Goal: Information Seeking & Learning: Learn about a topic

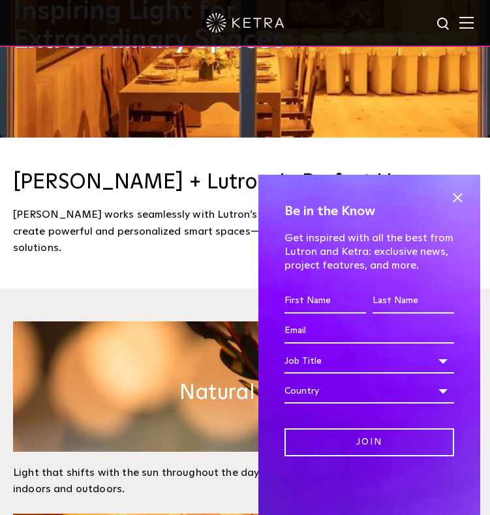
scroll to position [457, 0]
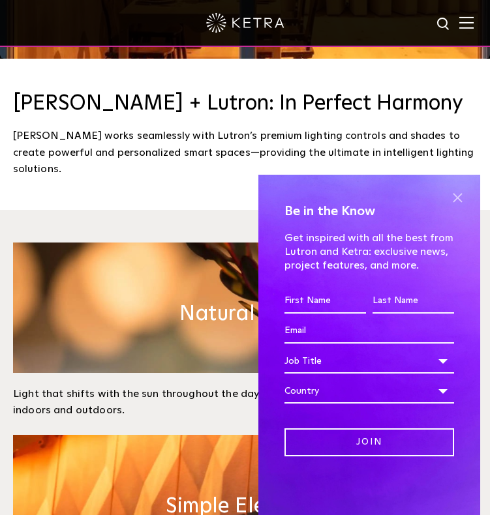
click at [460, 202] on span at bounding box center [457, 198] width 20 height 20
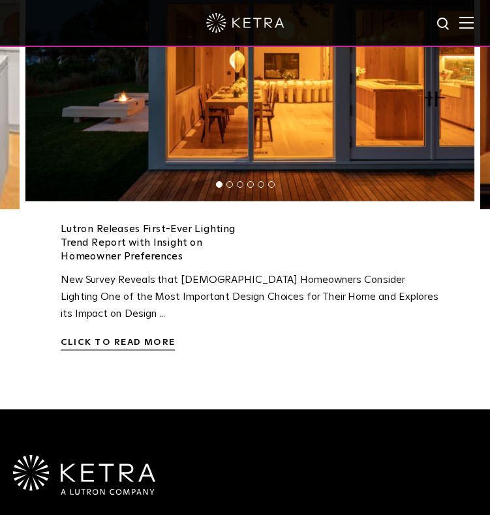
scroll to position [2740, 0]
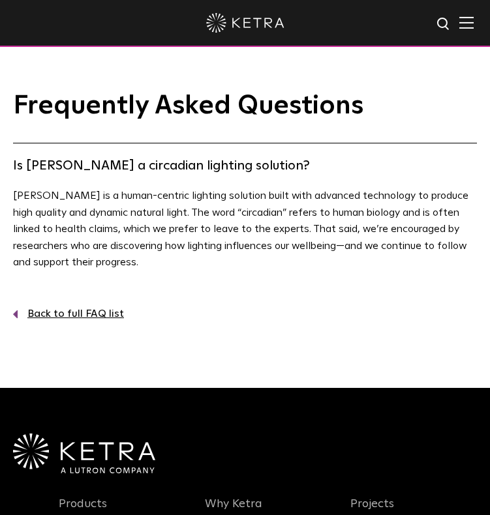
click at [139, 245] on p "Ketra is a human-centric lighting solution built with advanced technology to pr…" at bounding box center [245, 229] width 464 height 83
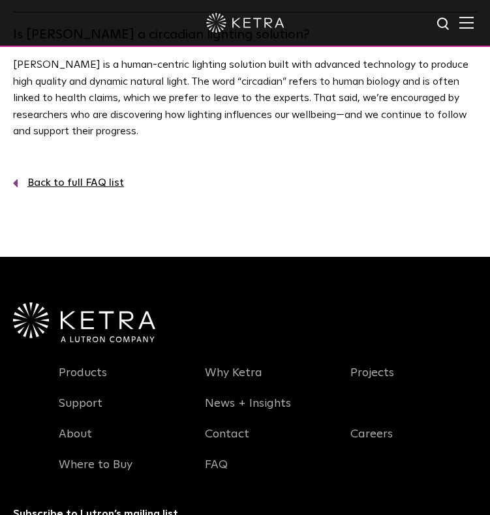
scroll to position [326, 0]
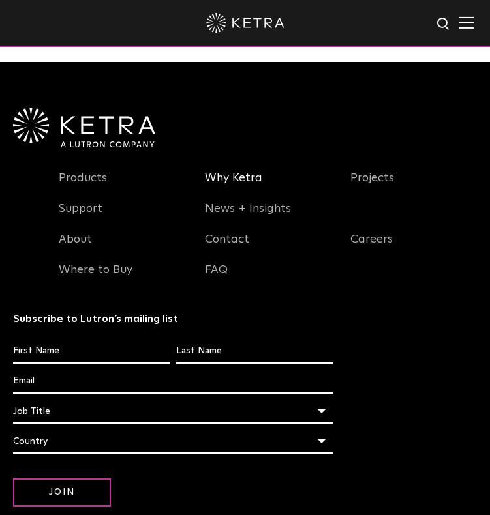
click at [214, 178] on link "Why Ketra" at bounding box center [233, 186] width 57 height 30
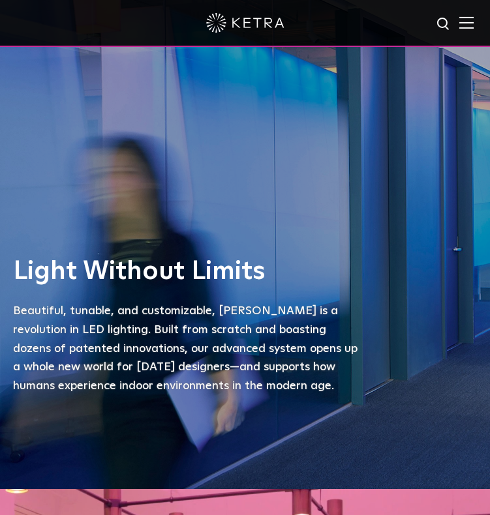
scroll to position [27, 0]
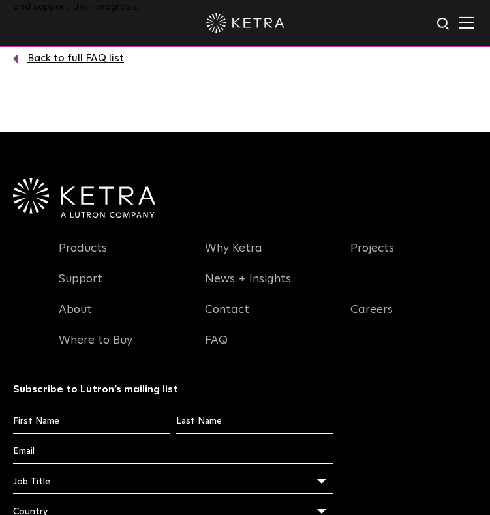
scroll to position [261, 0]
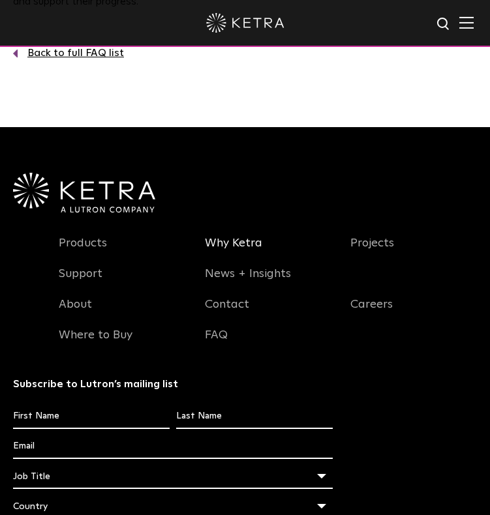
click at [236, 240] on link "Why Ketra" at bounding box center [233, 251] width 57 height 30
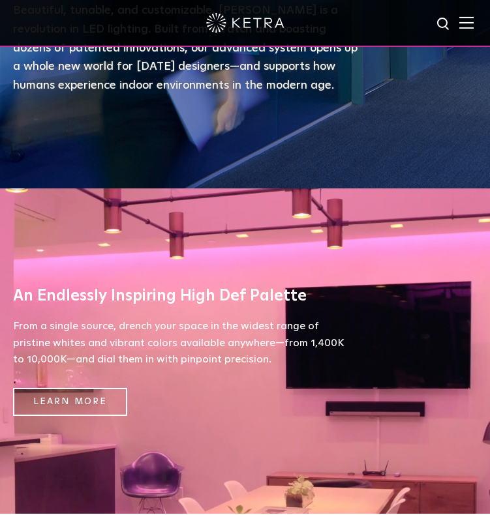
scroll to position [329, 0]
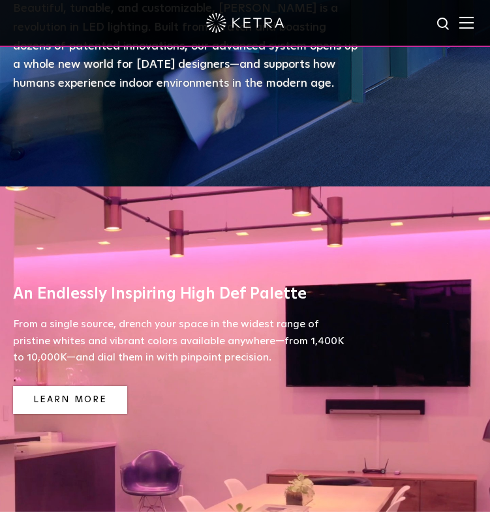
click at [108, 407] on link "Learn More" at bounding box center [70, 400] width 114 height 28
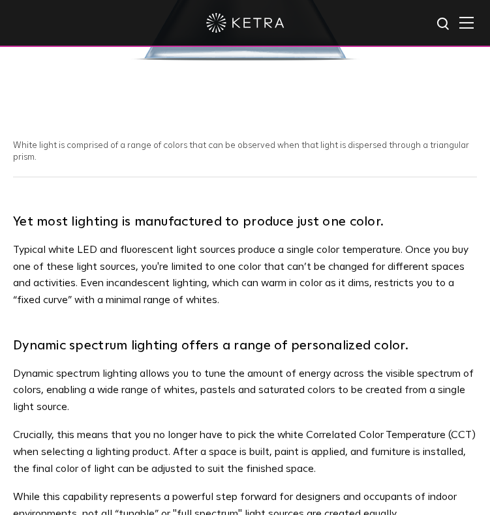
scroll to position [522, 0]
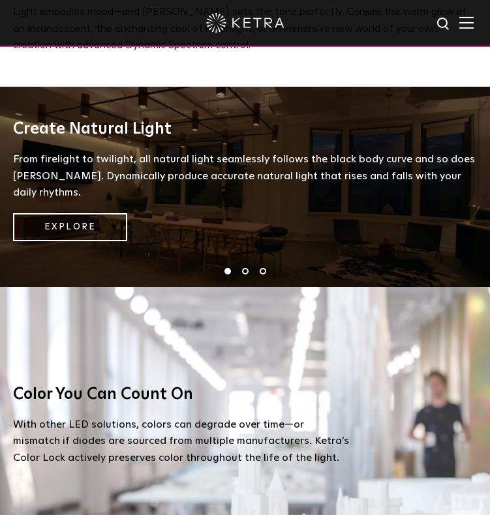
scroll to position [915, 0]
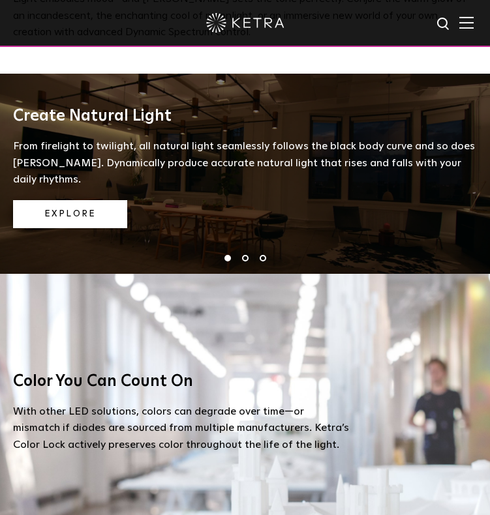
click at [67, 200] on link "Explore" at bounding box center [70, 214] width 114 height 28
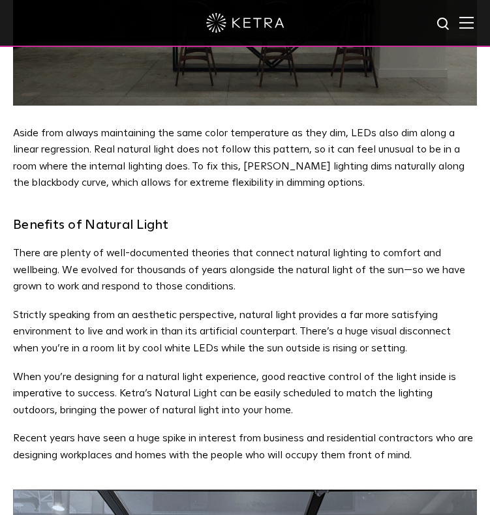
scroll to position [1957, 0]
